Goal: Transaction & Acquisition: Download file/media

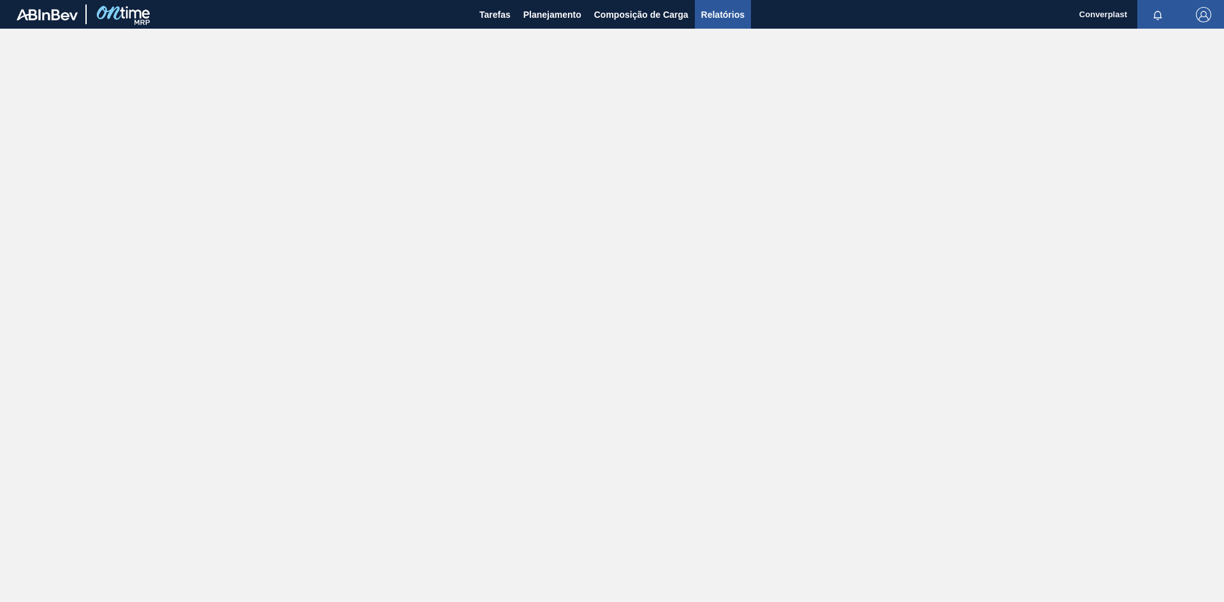
click at [719, 13] on span "Relatórios" at bounding box center [722, 14] width 43 height 15
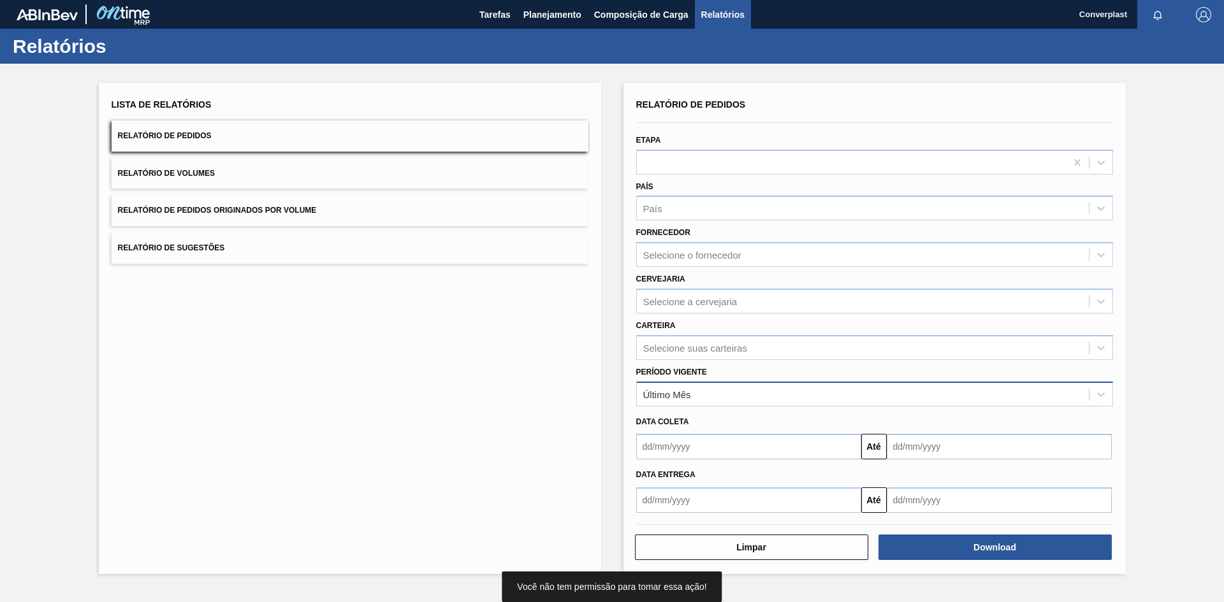
click at [683, 396] on div "Último Mês" at bounding box center [667, 394] width 48 height 11
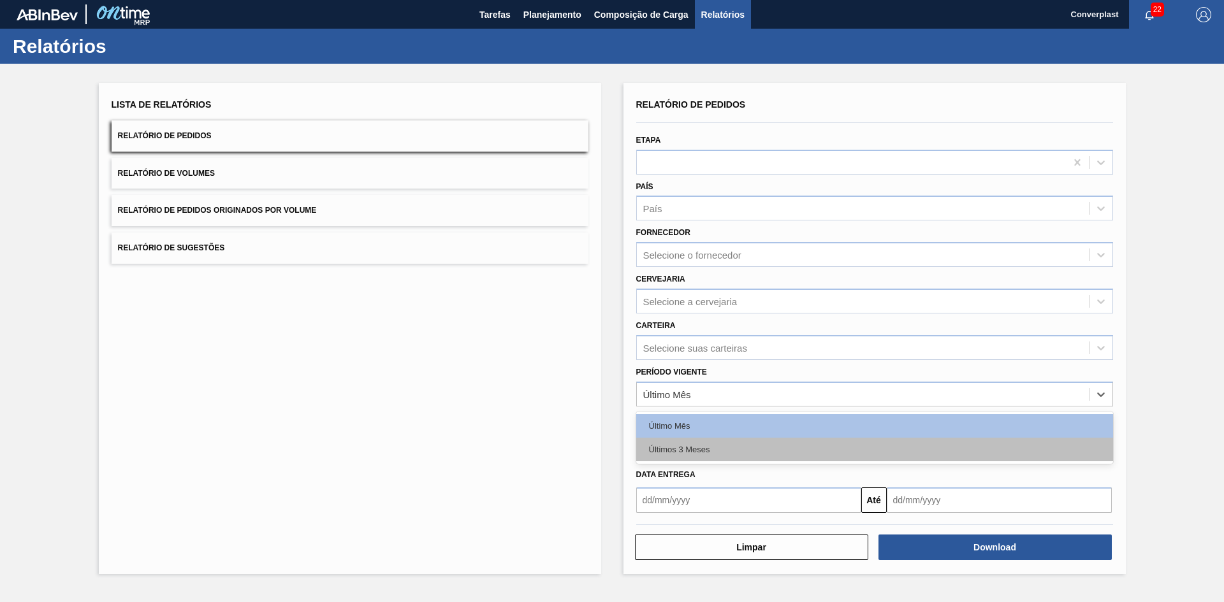
click at [680, 438] on div "Últimos 3 Meses" at bounding box center [874, 450] width 477 height 24
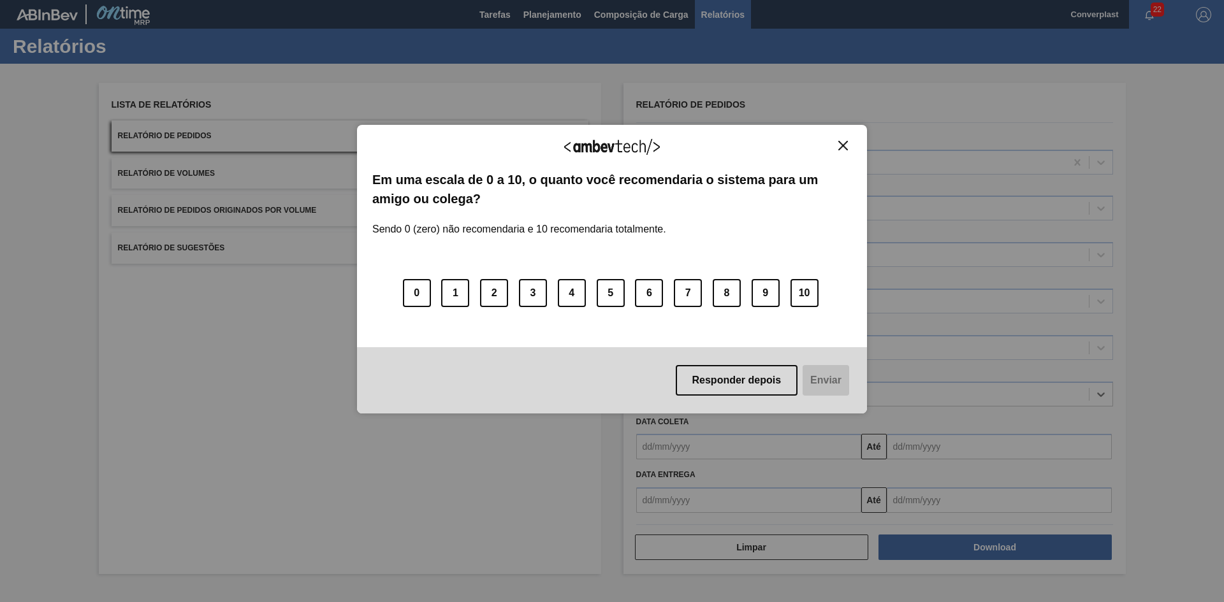
click at [715, 444] on div "Agradecemos seu feedback! Em uma escala de 0 a 10, o quanto você recomendaria o…" at bounding box center [612, 269] width 510 height 567
click at [844, 143] on img "Close" at bounding box center [843, 146] width 10 height 10
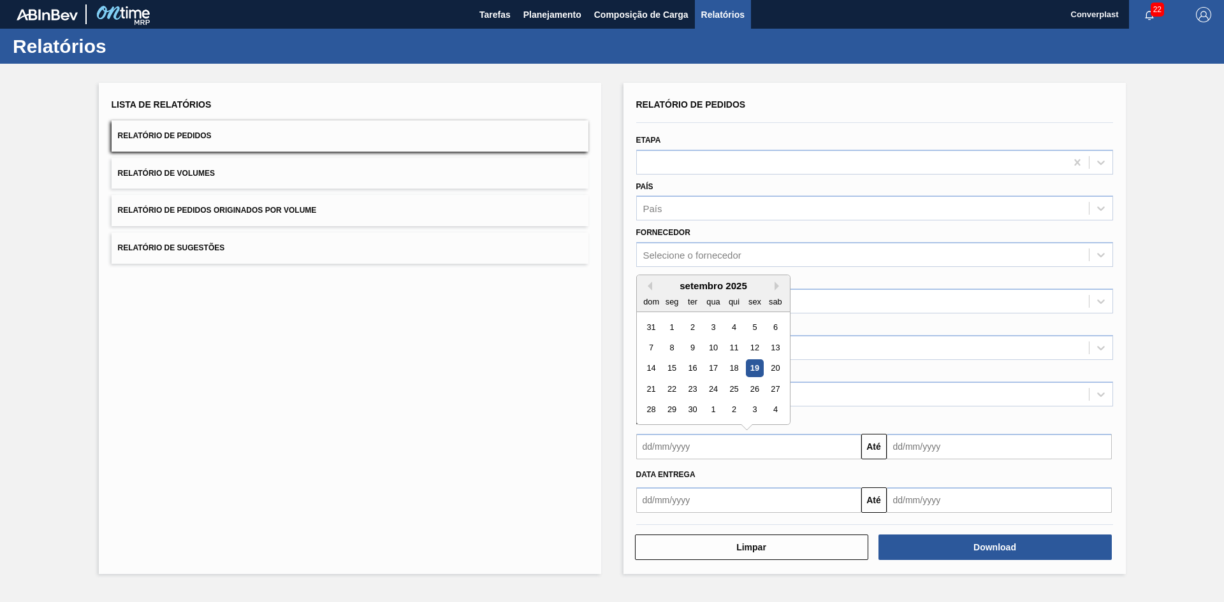
click at [743, 450] on input "text" at bounding box center [748, 447] width 225 height 26
click at [652, 289] on div "setembro 2025" at bounding box center [713, 286] width 153 height 11
click at [652, 288] on div "setembro 2025" at bounding box center [713, 286] width 153 height 11
click at [650, 288] on button "Previous Month" at bounding box center [647, 286] width 9 height 9
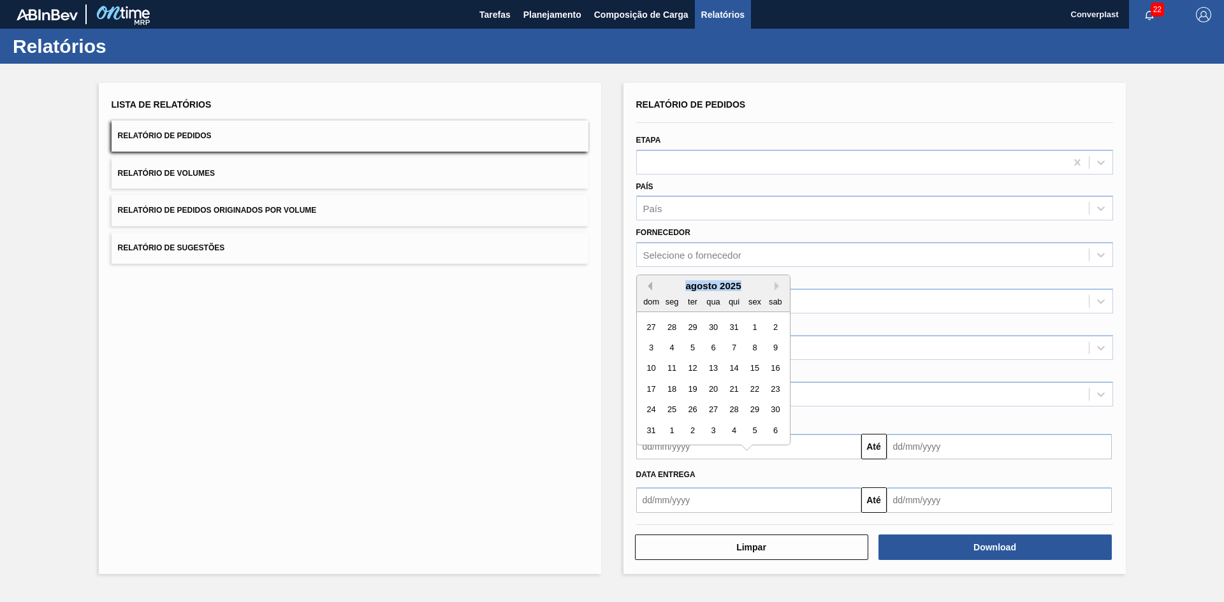
click at [650, 288] on button "Previous Month" at bounding box center [647, 286] width 9 height 9
click at [731, 331] on div "1" at bounding box center [733, 327] width 17 height 17
type input "[DATE]"
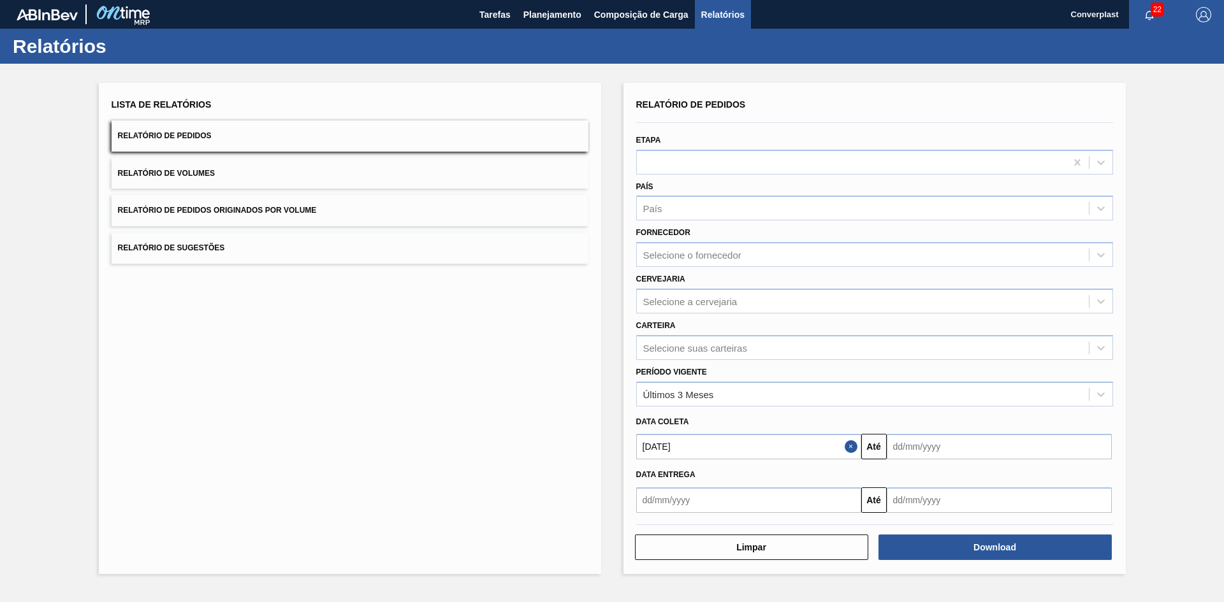
click at [990, 453] on input "text" at bounding box center [999, 447] width 225 height 26
click at [1026, 290] on button "Next Month" at bounding box center [1029, 286] width 9 height 9
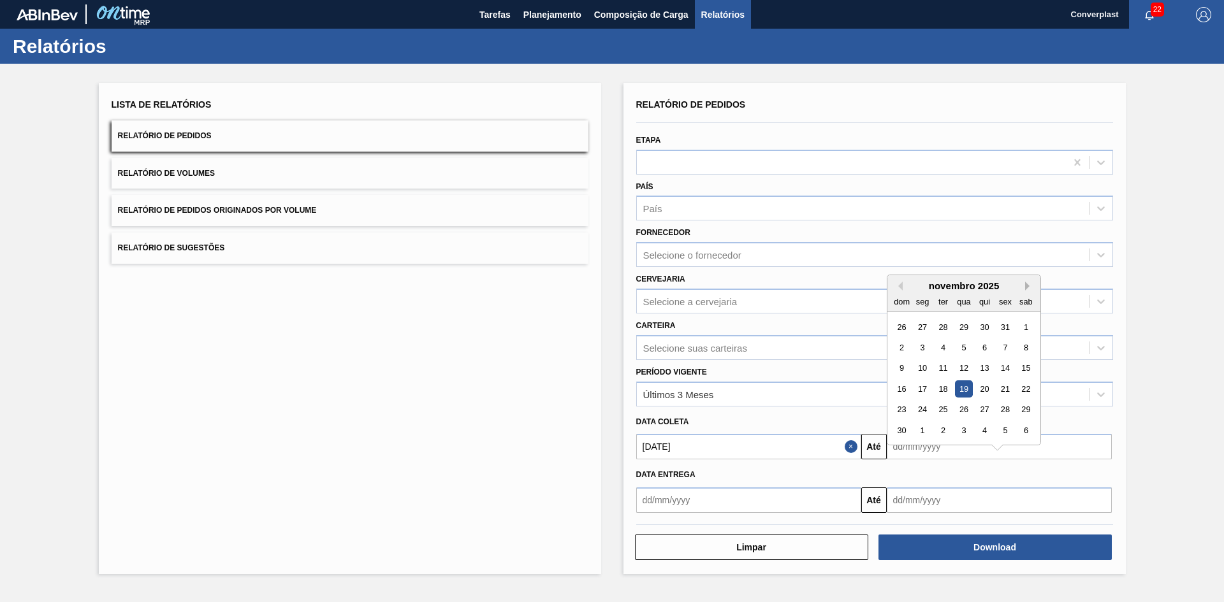
click at [1026, 290] on button "Next Month" at bounding box center [1029, 286] width 9 height 9
click at [1030, 407] on div "31" at bounding box center [1025, 410] width 17 height 17
type input "[DATE]"
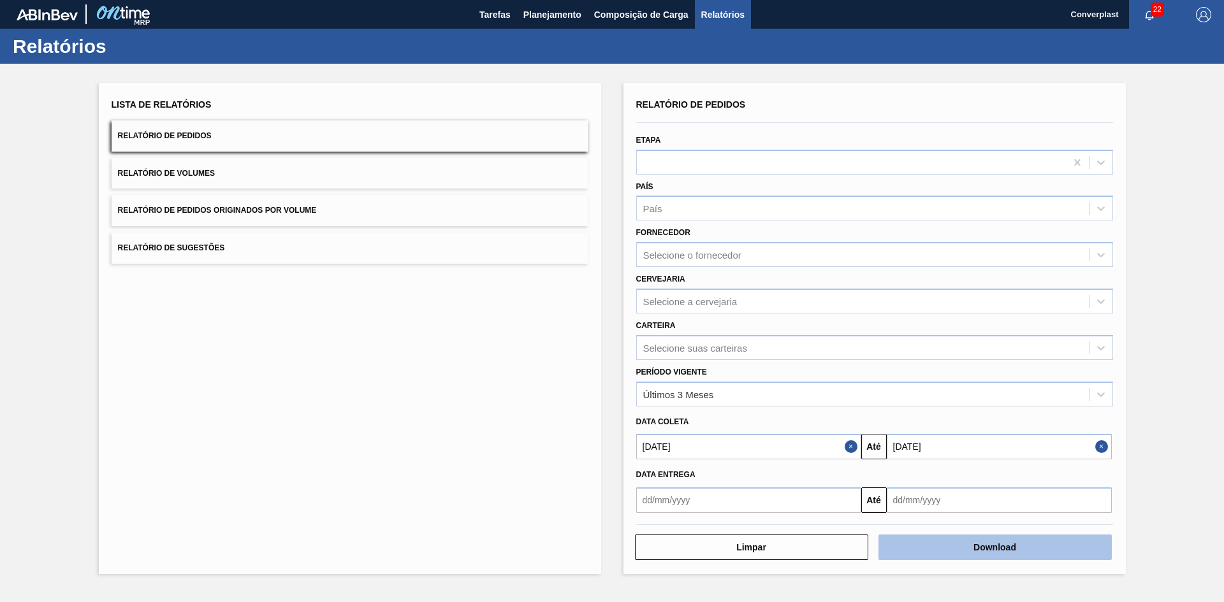
click at [973, 550] on button "Download" at bounding box center [995, 548] width 233 height 26
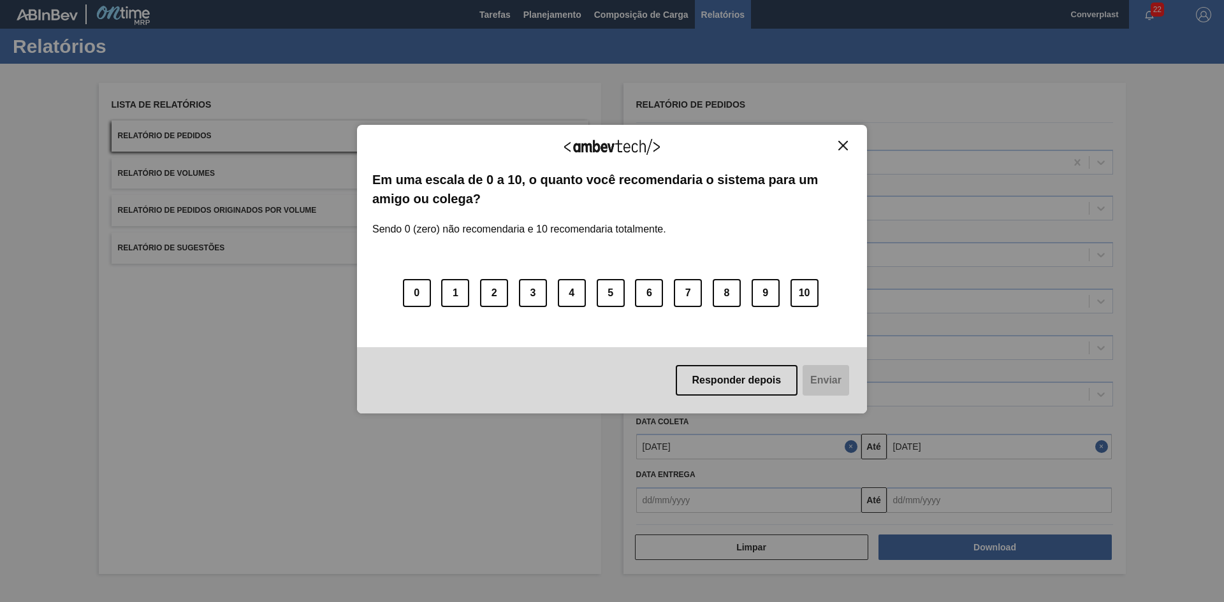
click at [849, 149] on button "Close" at bounding box center [843, 145] width 17 height 11
